Goal: Task Accomplishment & Management: Manage account settings

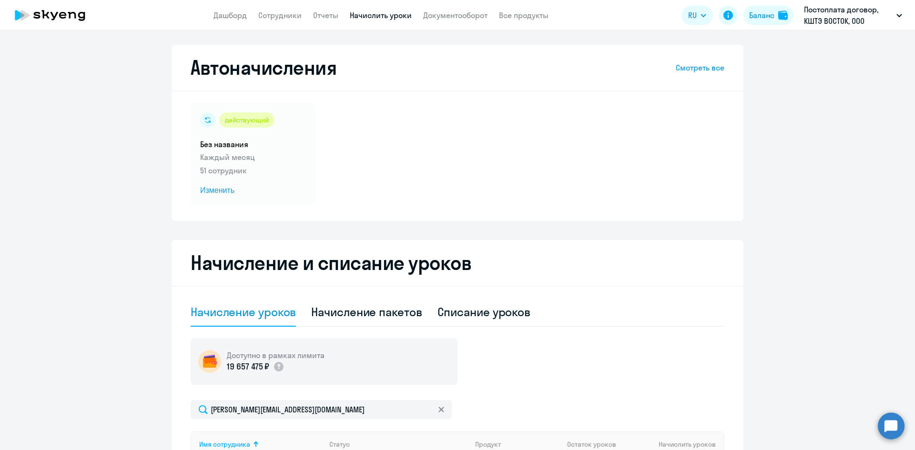
select select "10"
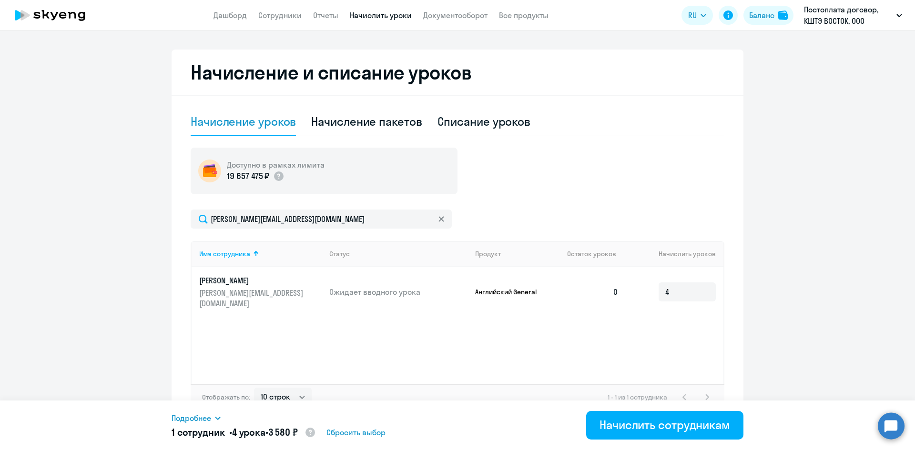
scroll to position [204, 0]
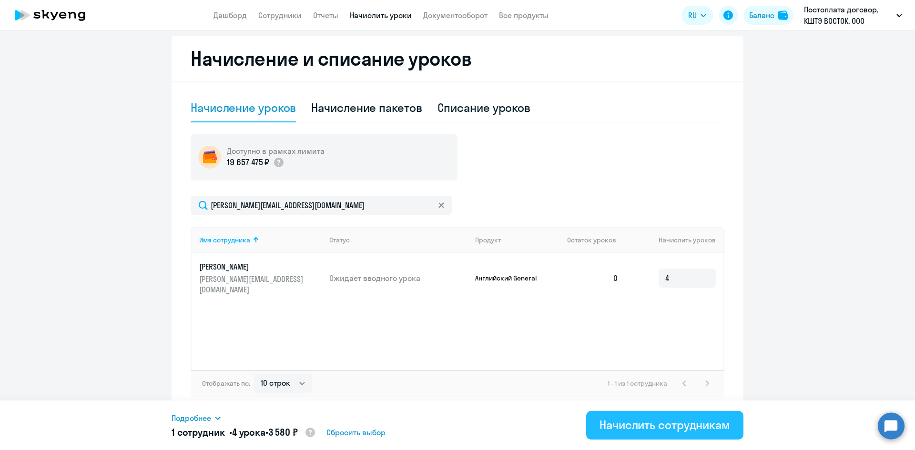
type input "4"
click at [651, 424] on div "Начислить сотрудникам" at bounding box center [664, 424] width 131 height 15
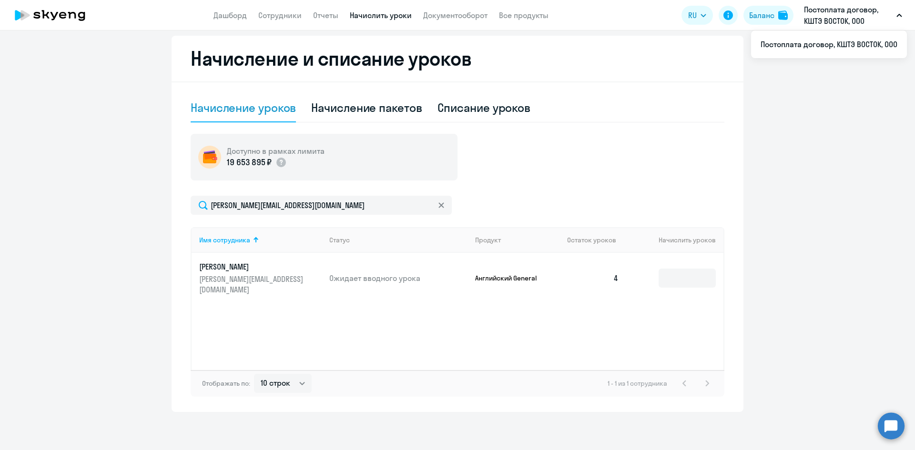
click at [819, 14] on p "Постоплата договор, КШТЭ ВОСТОК, ООО" at bounding box center [848, 15] width 89 height 23
click at [762, 15] on div "Баланс" at bounding box center [761, 15] width 25 height 11
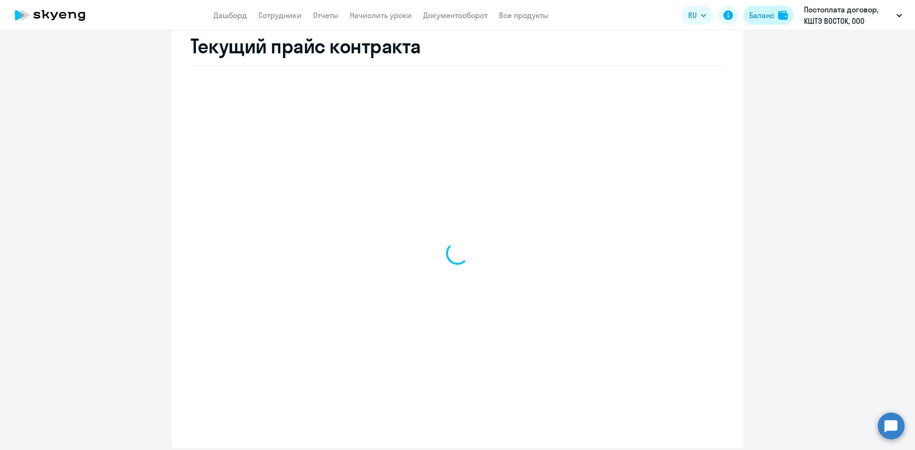
select select "english_adult_not_native_speaker"
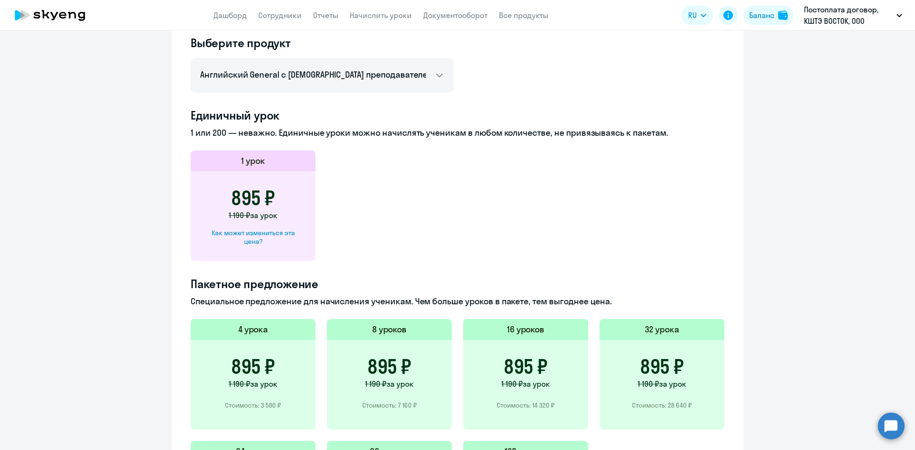
scroll to position [165, 0]
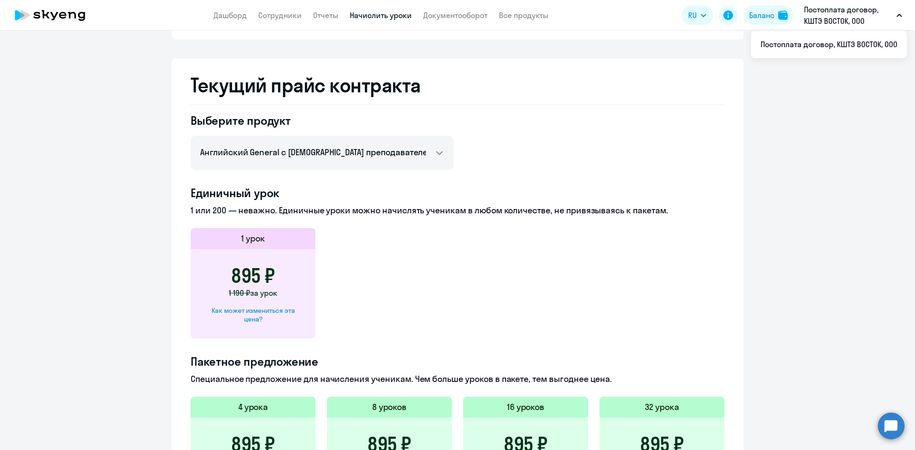
click at [374, 15] on link "Начислить уроки" at bounding box center [381, 15] width 62 height 10
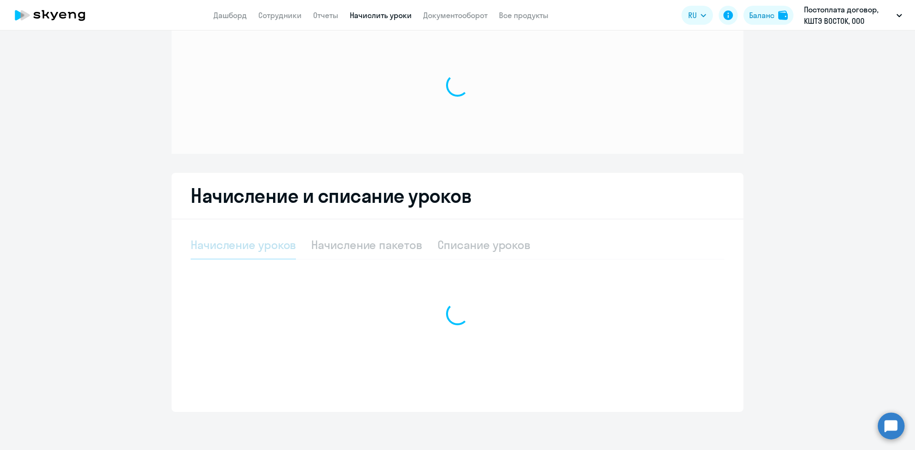
scroll to position [28, 0]
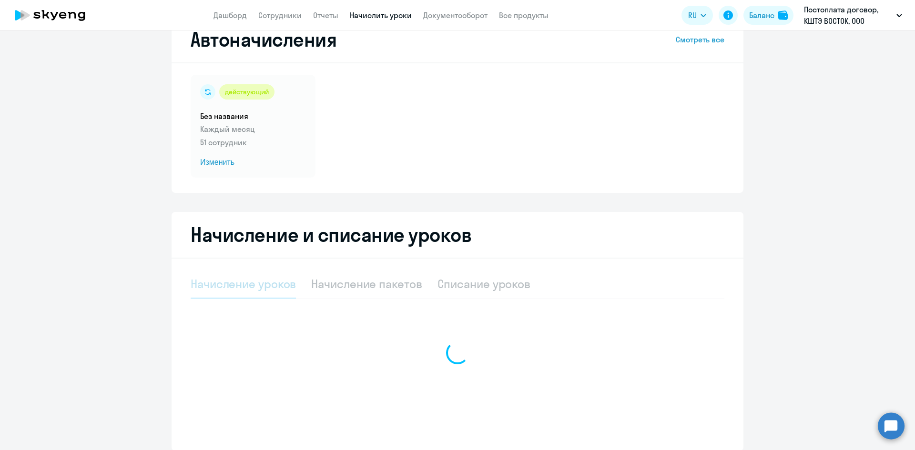
select select "10"
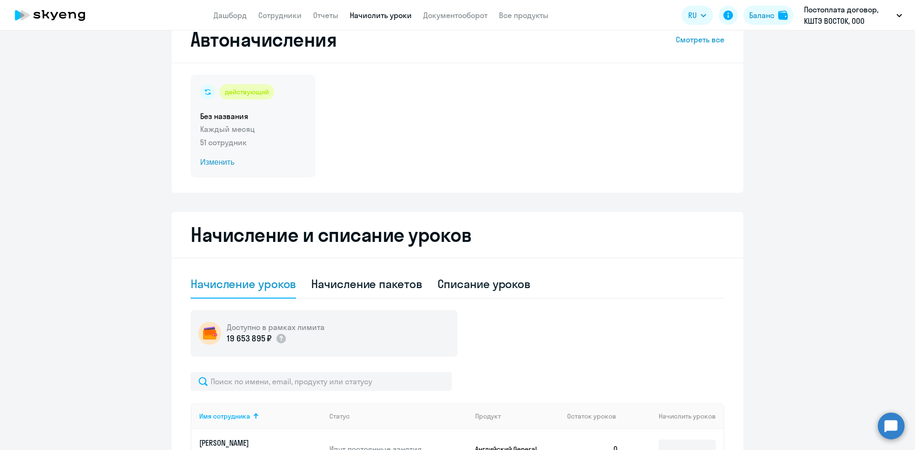
click at [288, 119] on h5 "Без названия" at bounding box center [253, 116] width 106 height 10
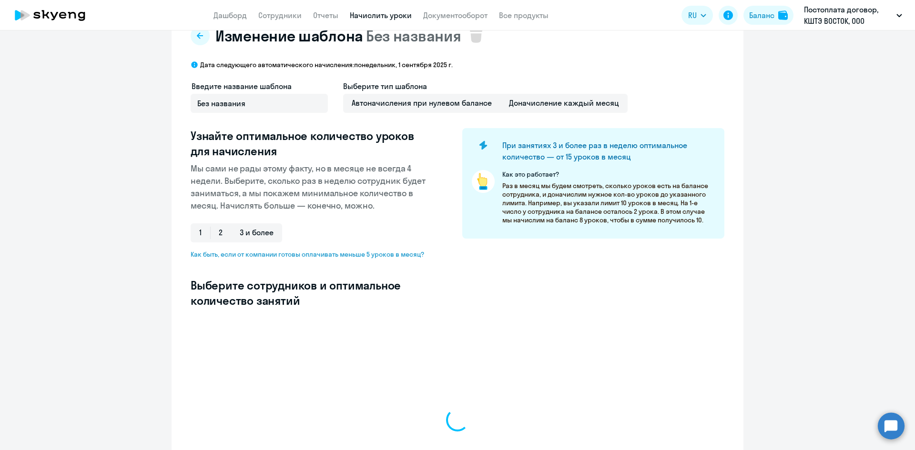
select select "10"
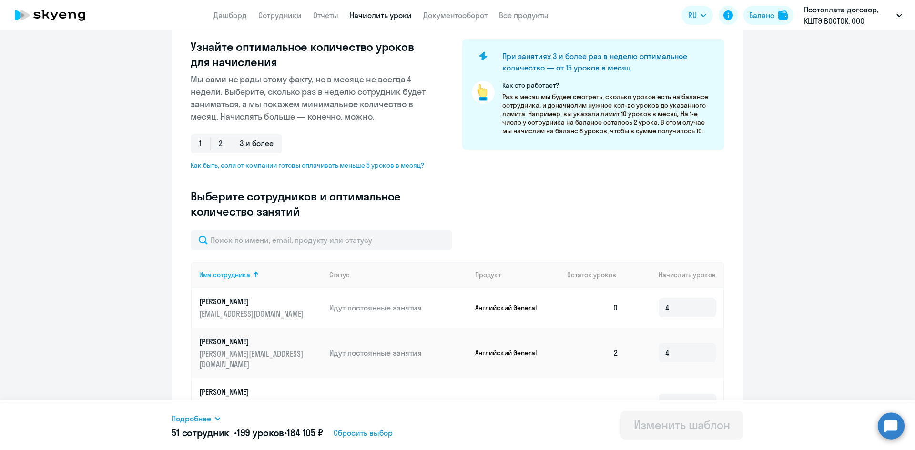
scroll to position [123, 0]
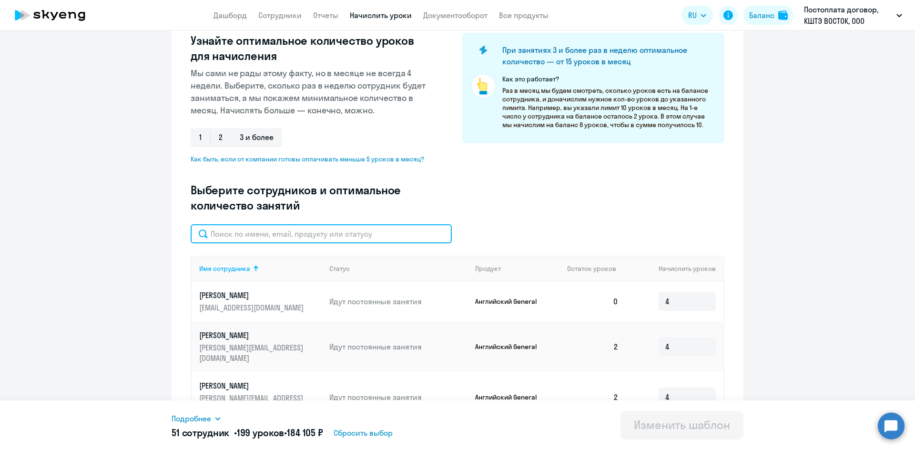
click at [295, 234] on input "text" at bounding box center [321, 233] width 261 height 19
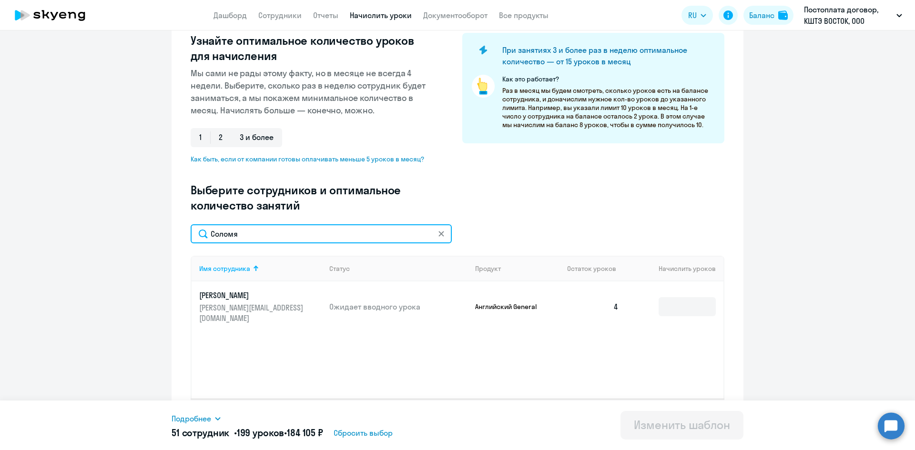
type input "Соломя"
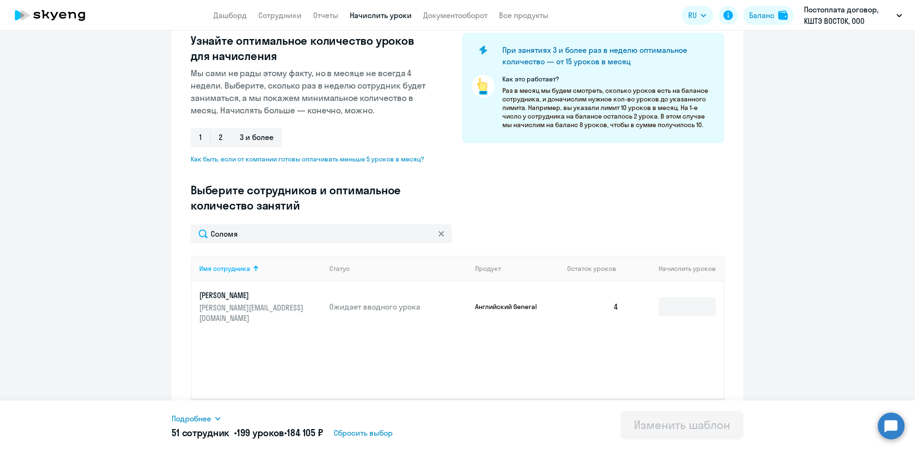
click at [300, 304] on p "[PERSON_NAME][EMAIL_ADDRESS][DOMAIN_NAME]" at bounding box center [252, 313] width 107 height 21
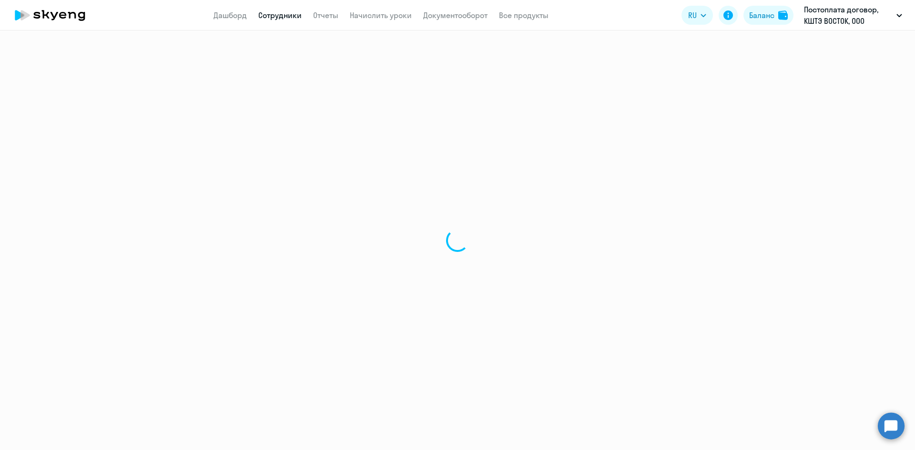
select select "english"
